Goal: Task Accomplishment & Management: Use online tool/utility

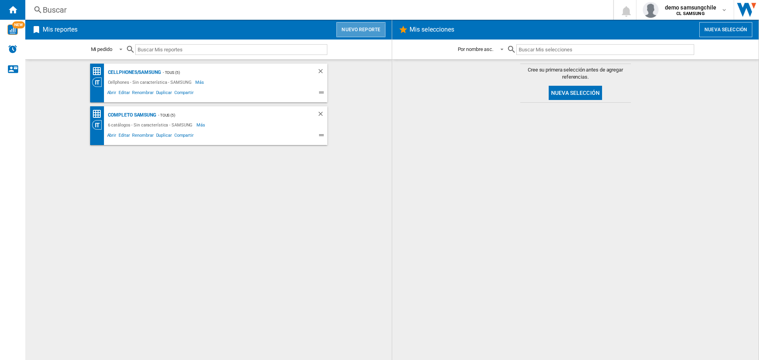
click at [355, 32] on button "Nuevo reporte" at bounding box center [360, 29] width 49 height 15
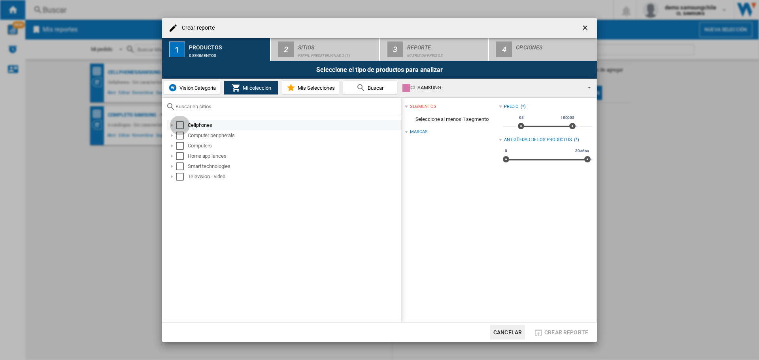
click at [179, 124] on div "Select" at bounding box center [180, 125] width 8 height 8
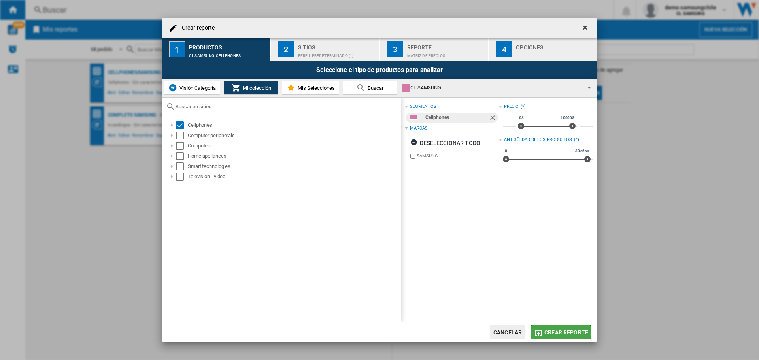
click at [552, 330] on span "Crear reporte" at bounding box center [566, 332] width 44 height 6
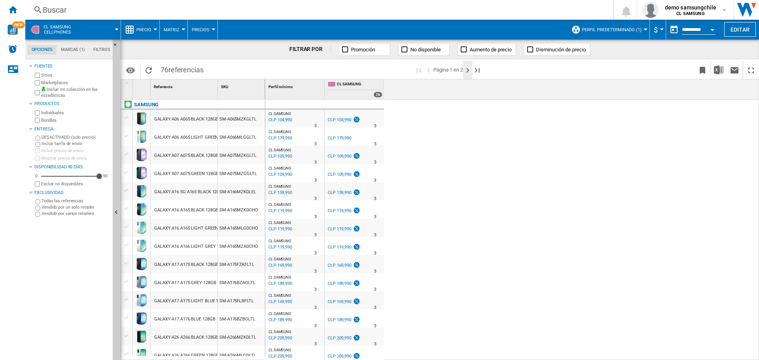
click at [467, 71] on ng-md-icon "Página siguiente" at bounding box center [467, 70] width 9 height 9
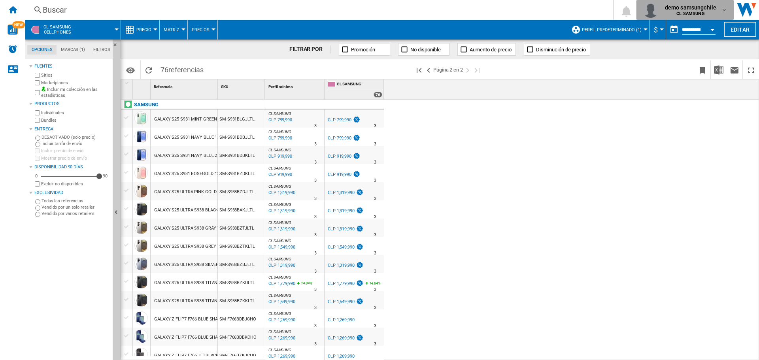
click at [690, 9] on span "demo samsungchile" at bounding box center [690, 8] width 51 height 8
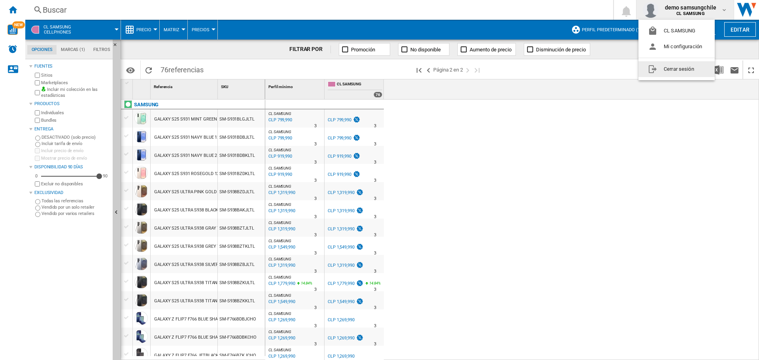
click at [686, 69] on button "Cerrar sesión" at bounding box center [677, 69] width 76 height 16
